Goal: Task Accomplishment & Management: Use online tool/utility

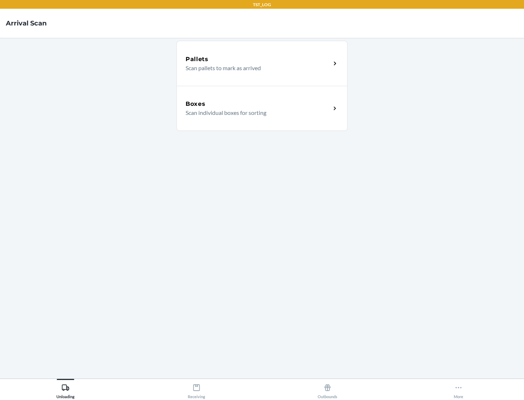
click at [258, 104] on div "Boxes" at bounding box center [257, 104] width 145 height 9
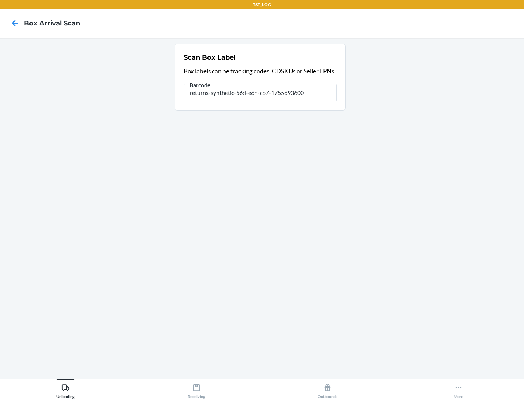
type input "returns-synthetic-56d-e6n-cb7-1755693600"
